Goal: Find specific fact: Find specific fact

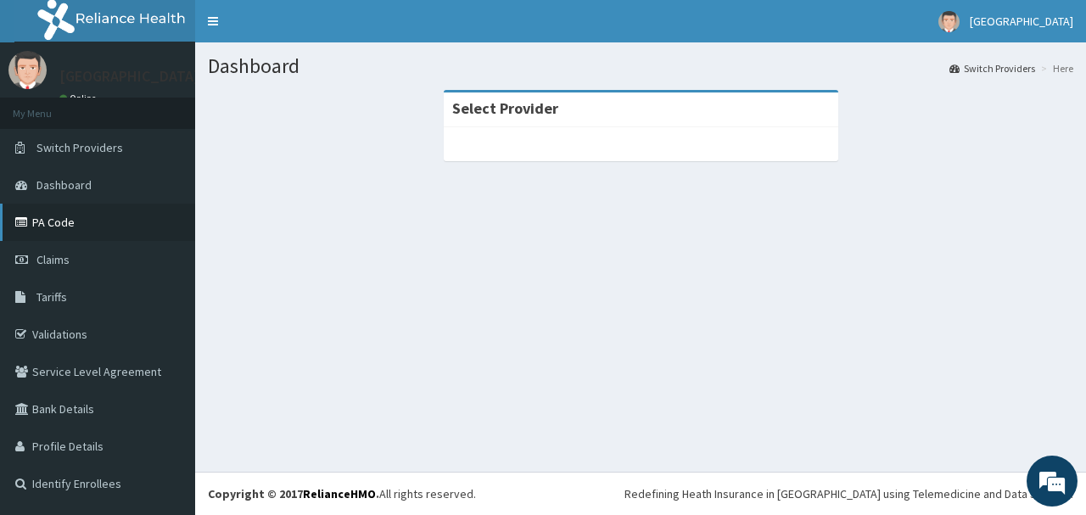
click at [84, 221] on link "PA Code" at bounding box center [97, 222] width 195 height 37
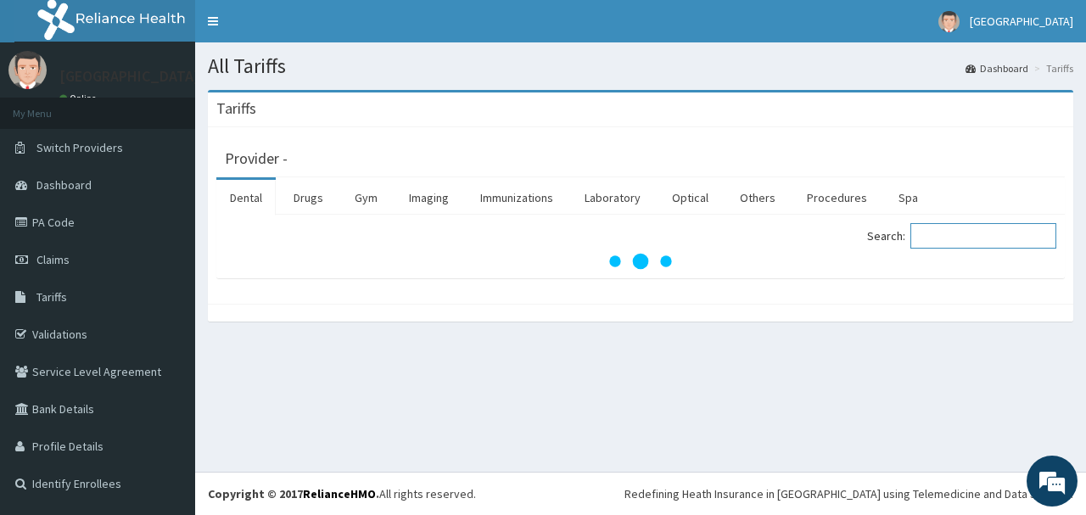
click at [961, 244] on input "Search:" at bounding box center [983, 235] width 146 height 25
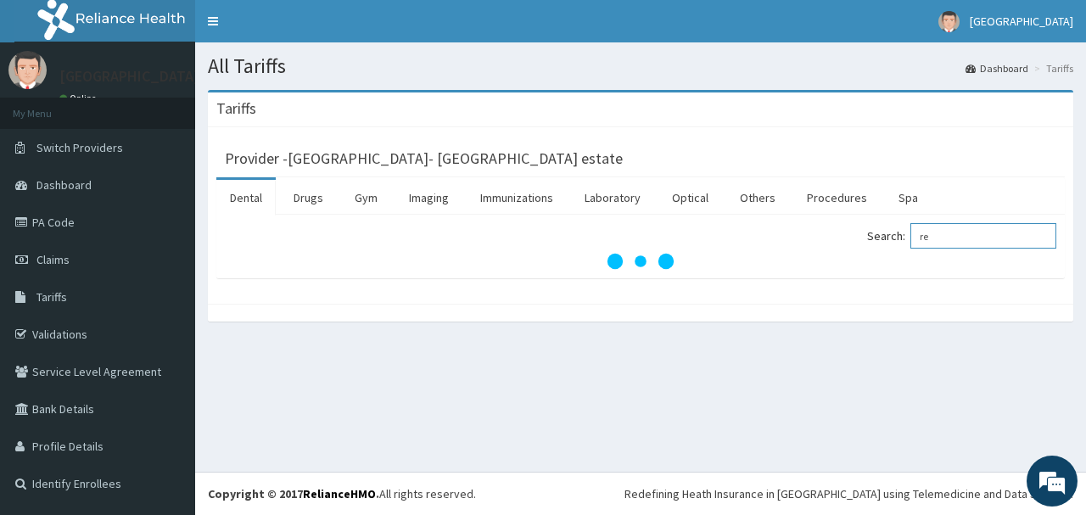
type input "r"
type input "z"
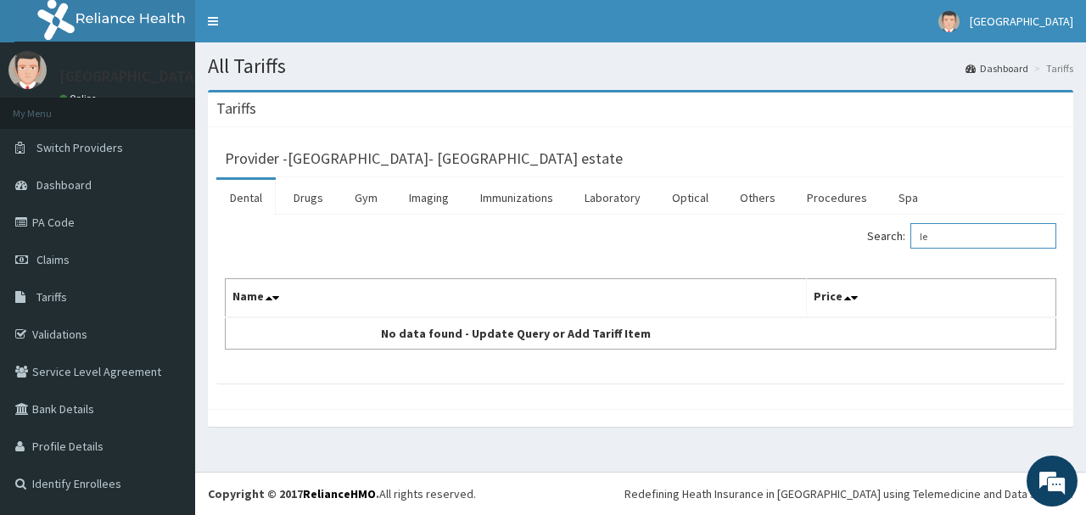
type input "l"
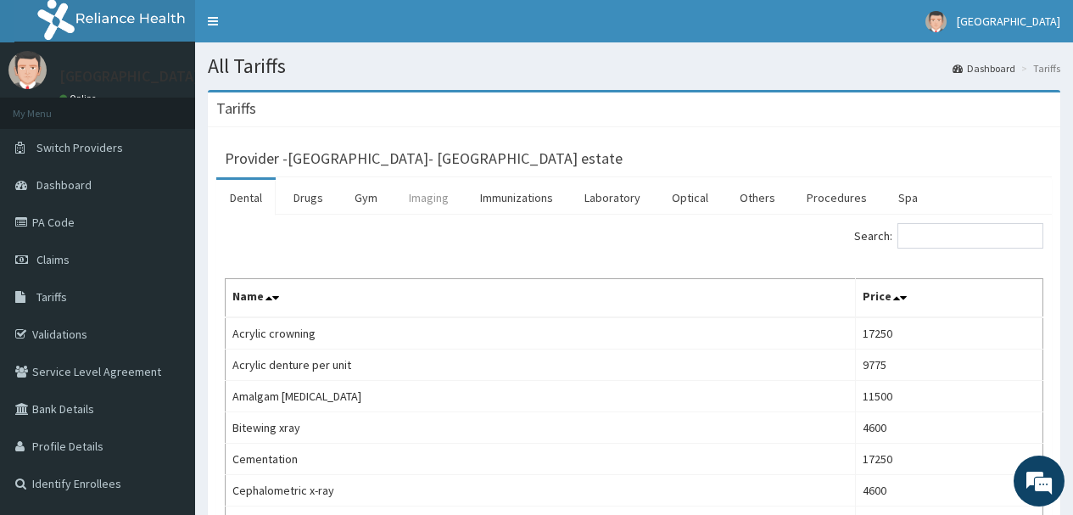
click at [429, 199] on link "Imaging" at bounding box center [428, 198] width 67 height 36
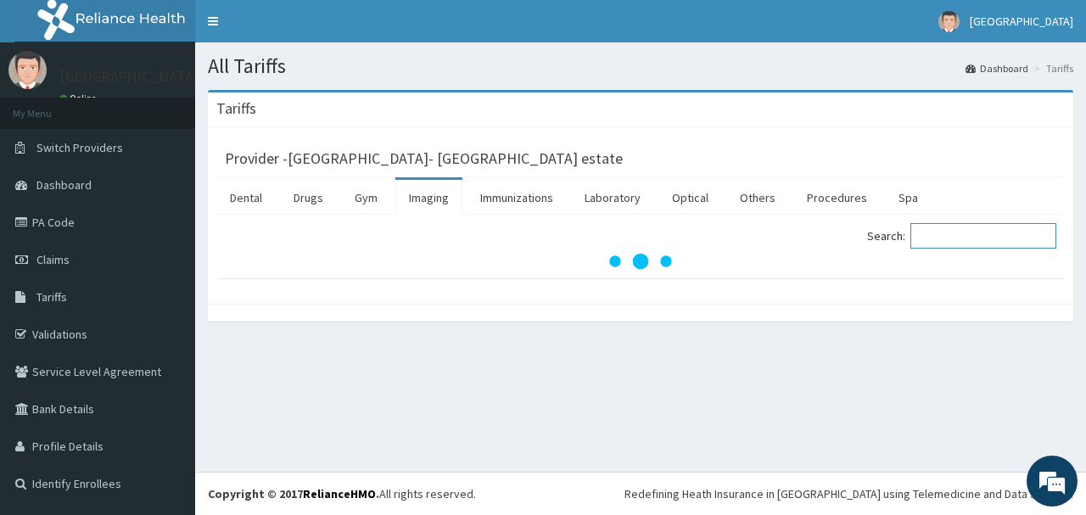
click at [952, 243] on input "Search:" at bounding box center [983, 235] width 146 height 25
type input "p"
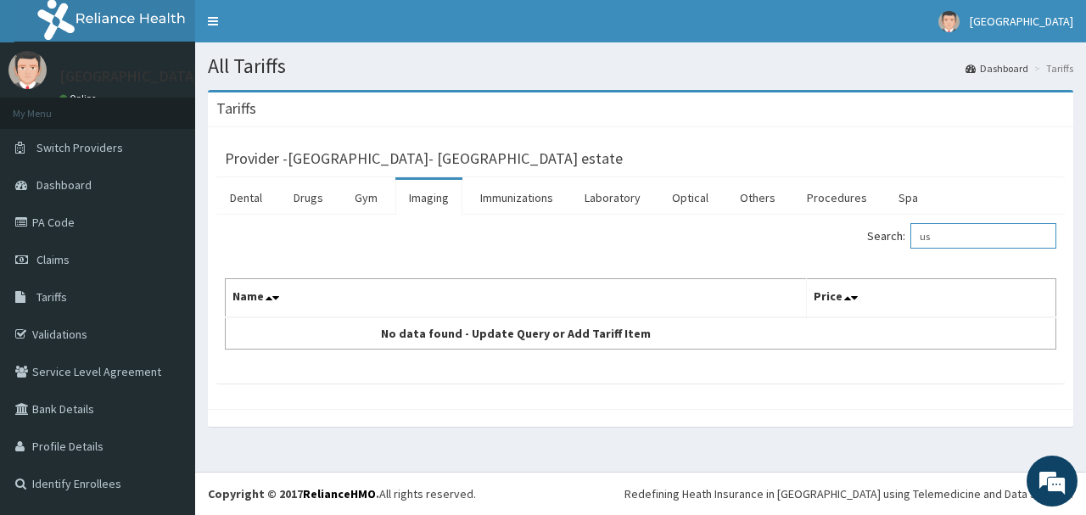
type input "u"
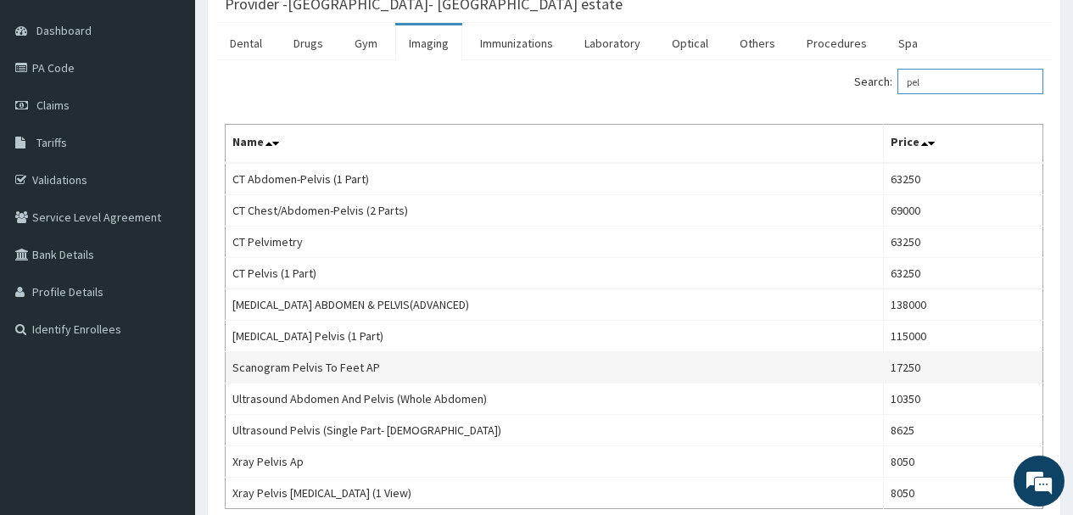
scroll to position [299, 0]
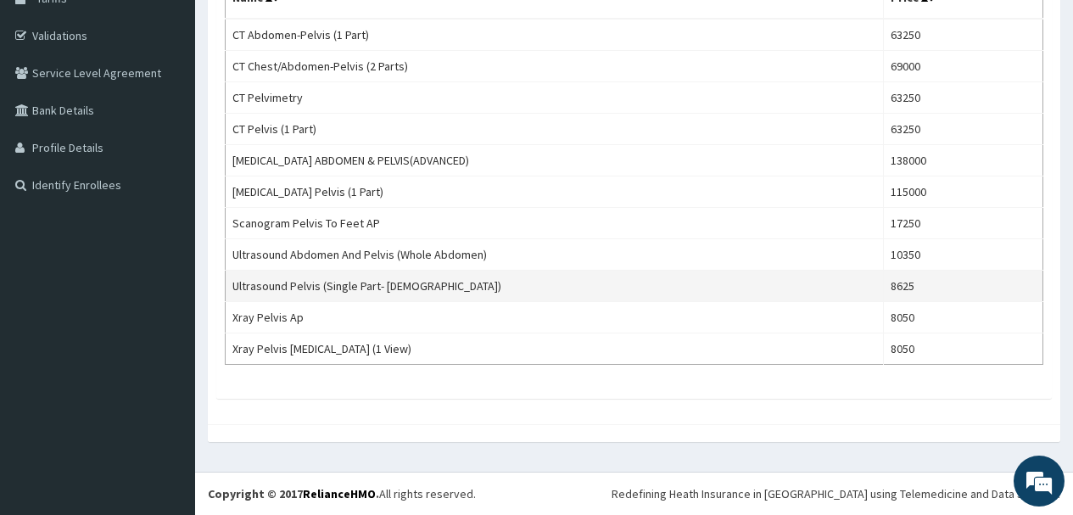
type input "pel"
drag, startPoint x: 915, startPoint y: 286, endPoint x: 881, endPoint y: 288, distance: 34.0
click at [883, 288] on td "8625" at bounding box center [962, 286] width 159 height 31
copy td "8625"
